Goal: Task Accomplishment & Management: Complete application form

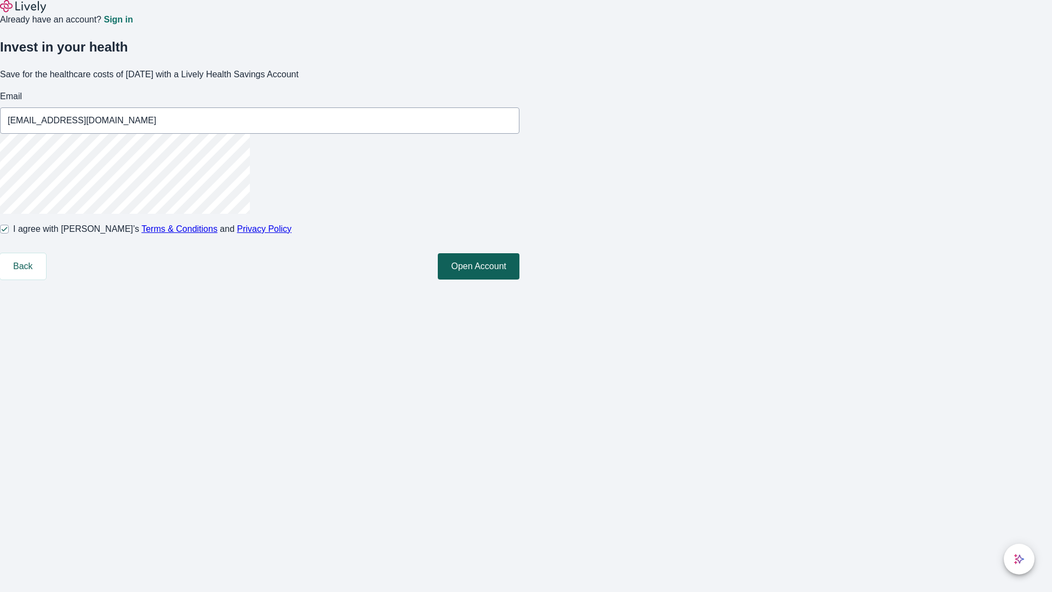
click at [520, 280] on button "Open Account" at bounding box center [479, 266] width 82 height 26
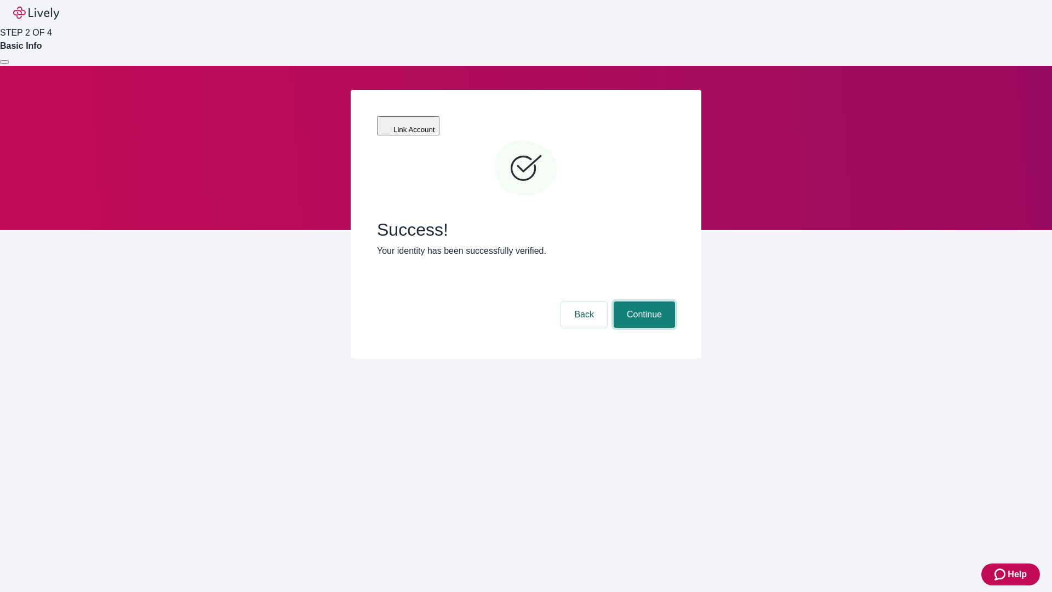
click at [643, 301] on button "Continue" at bounding box center [644, 314] width 61 height 26
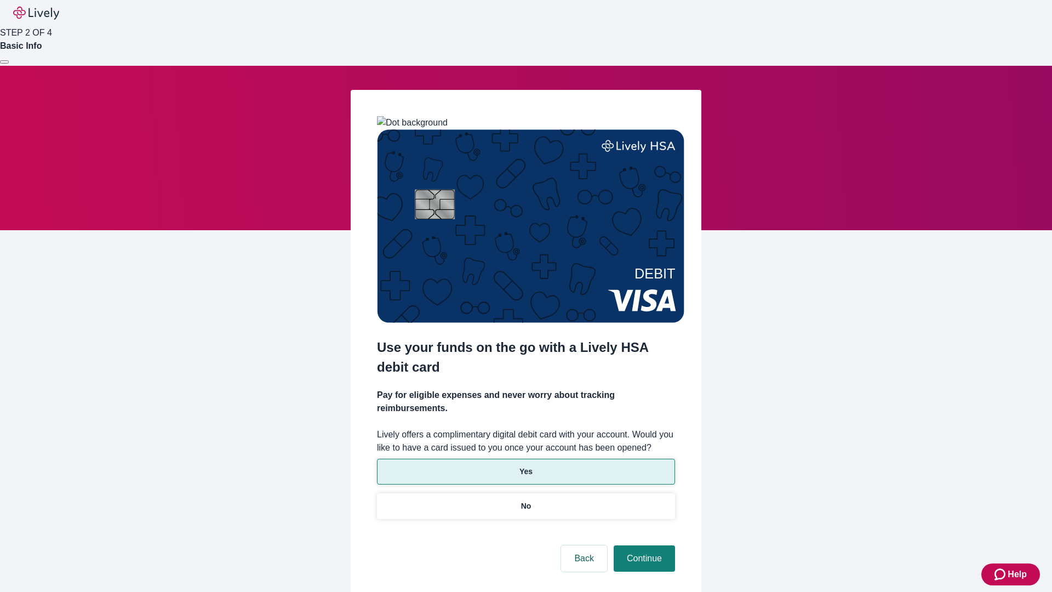
click at [526, 466] on p "Yes" at bounding box center [526, 472] width 13 height 12
click at [643, 545] on button "Continue" at bounding box center [644, 558] width 61 height 26
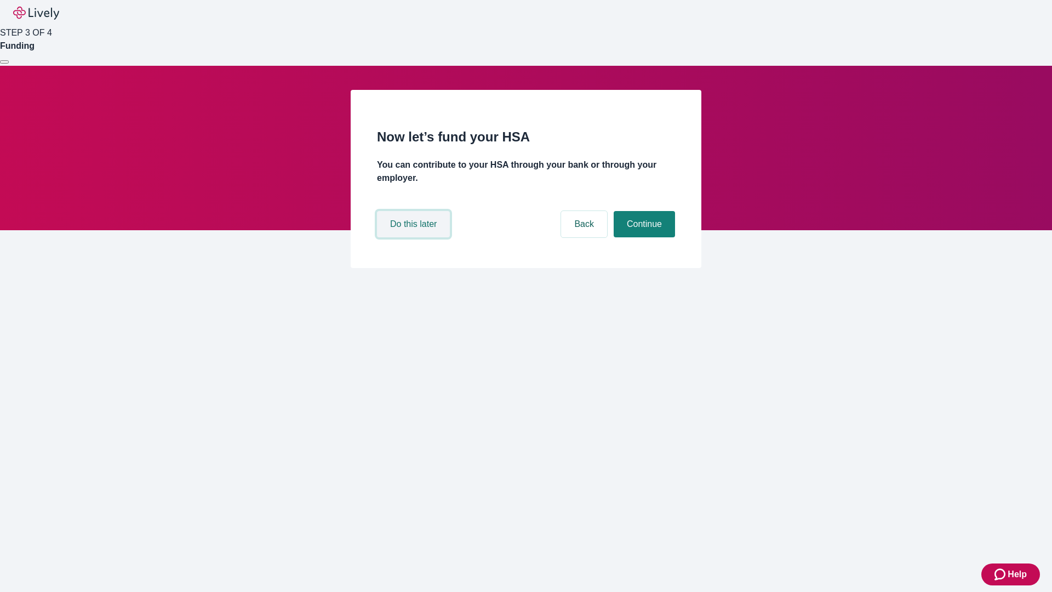
click at [415, 237] on button "Do this later" at bounding box center [413, 224] width 73 height 26
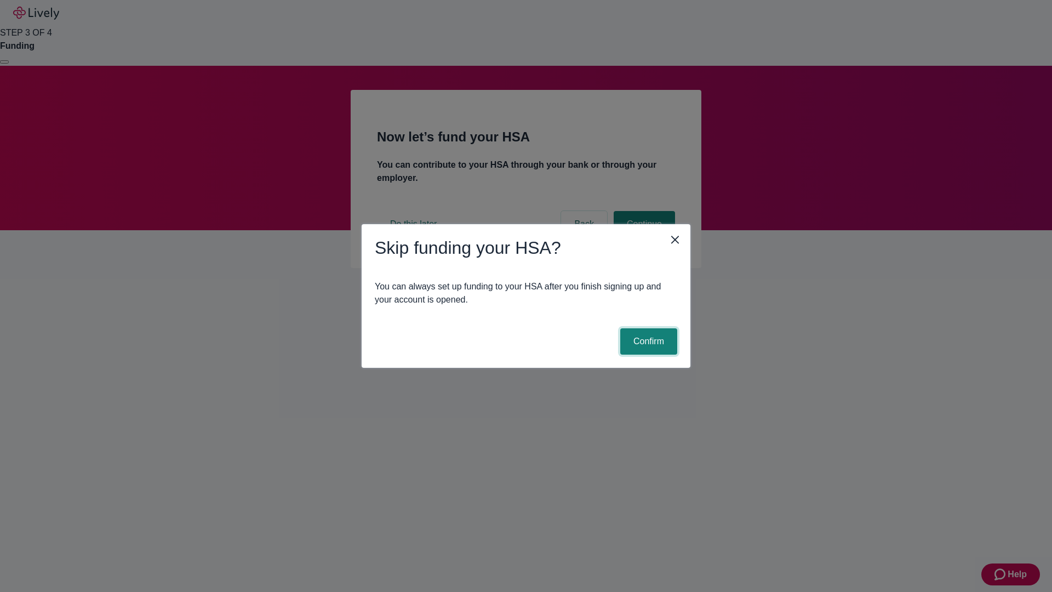
click at [647, 341] on button "Confirm" at bounding box center [648, 341] width 57 height 26
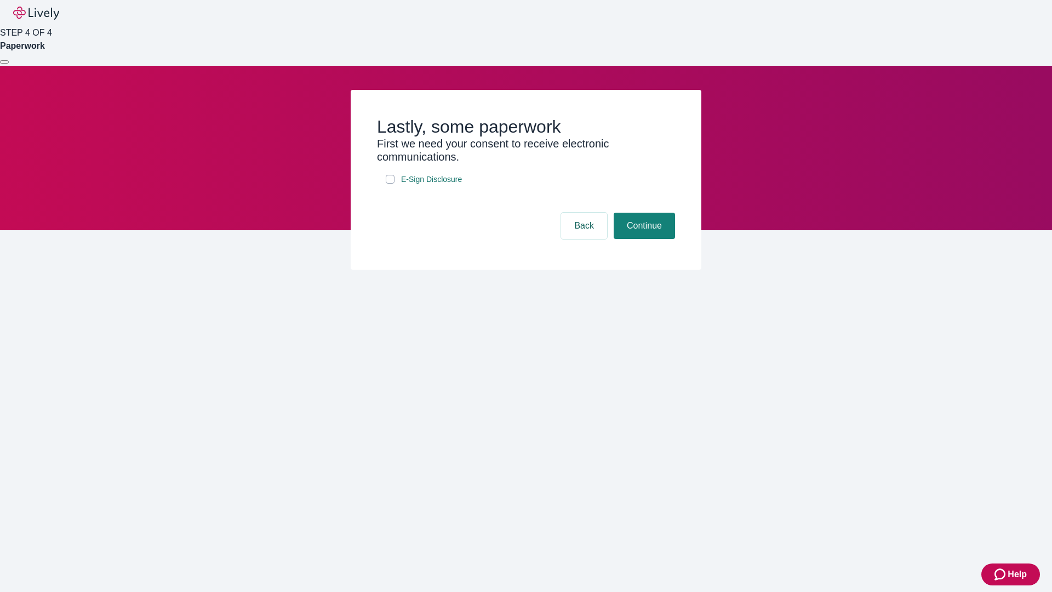
click at [390, 184] on input "E-Sign Disclosure" at bounding box center [390, 179] width 9 height 9
checkbox input "true"
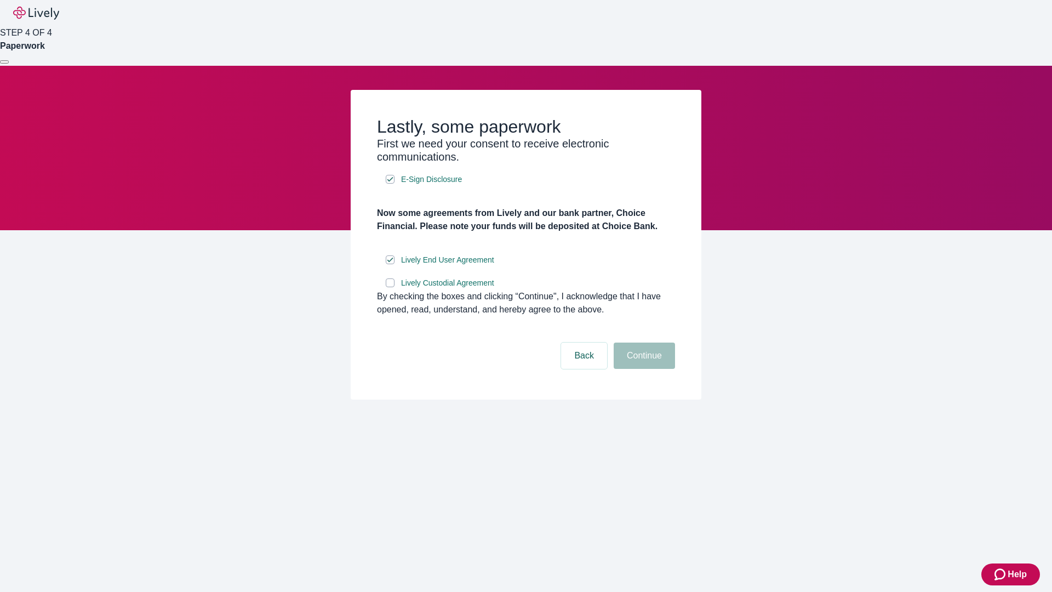
click at [390, 287] on input "Lively Custodial Agreement" at bounding box center [390, 282] width 9 height 9
checkbox input "true"
click at [643, 369] on button "Continue" at bounding box center [644, 356] width 61 height 26
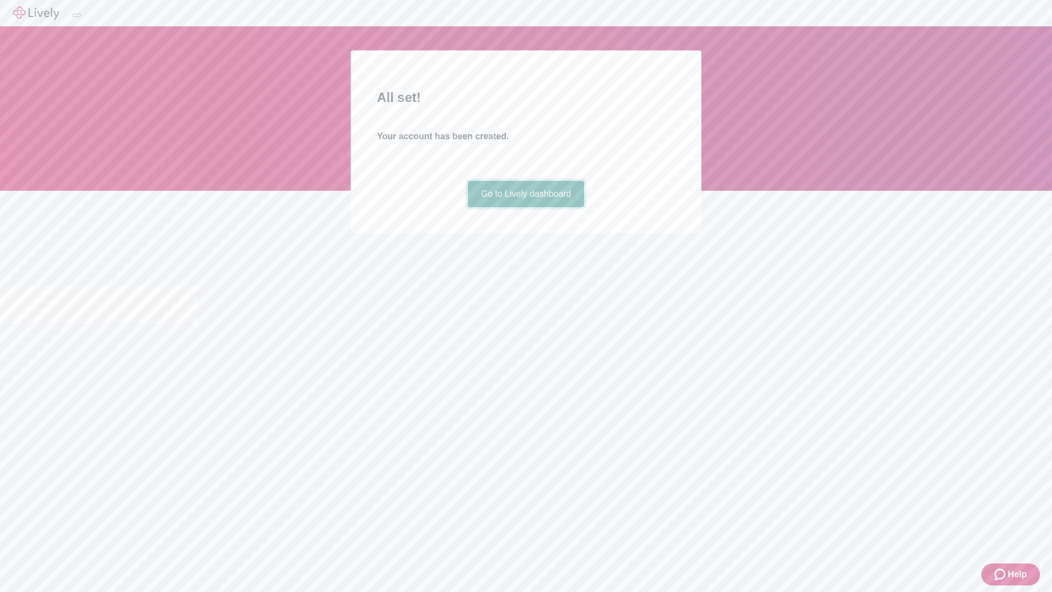
click at [526, 207] on link "Go to Lively dashboard" at bounding box center [526, 194] width 117 height 26
